Goal: Transaction & Acquisition: Purchase product/service

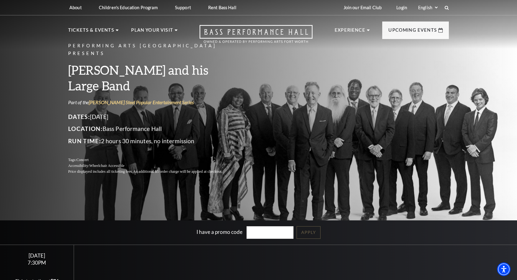
click at [322, 46] on link "Open this option" at bounding box center [255, 37] width 157 height 24
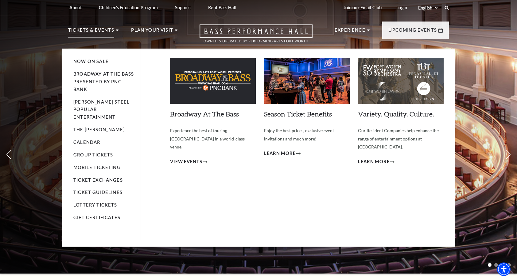
click at [113, 29] on li "Tickets & Events Now On Sale Broadway At The Bass presented by PNC Bank Irwin S…" at bounding box center [93, 37] width 50 height 22
click at [93, 62] on link "Now On Sale" at bounding box center [90, 61] width 35 height 5
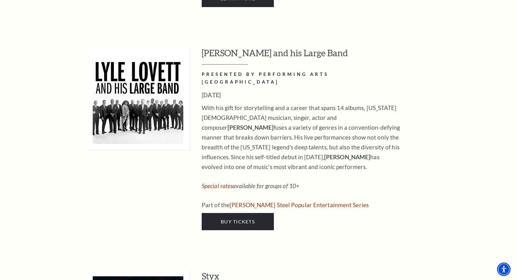
scroll to position [583, 0]
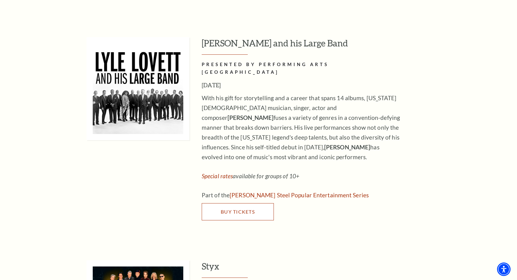
click at [229, 208] on span "Buy Tickets" at bounding box center [238, 211] width 34 height 6
click at [216, 203] on link "Buy Tickets" at bounding box center [238, 211] width 72 height 17
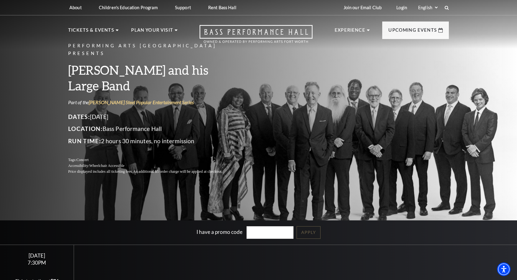
click at [137, 69] on h3 "[PERSON_NAME] and his Large Band" at bounding box center [152, 77] width 169 height 31
click at [137, 51] on div "Performing Arts Fort Worth Presents Lyle Lovett and his Large Band Part of the …" at bounding box center [152, 108] width 169 height 145
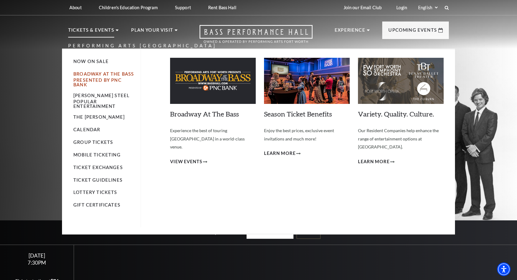
click at [92, 73] on link "Broadway At The Bass presented by PNC Bank" at bounding box center [103, 79] width 60 height 16
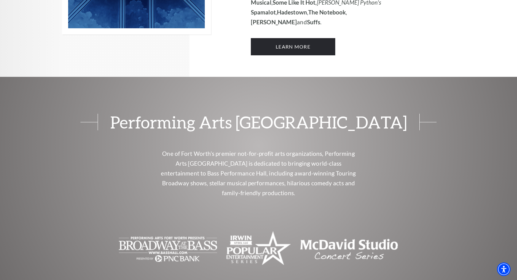
scroll to position [570, 0]
